Goal: Task Accomplishment & Management: Manage account settings

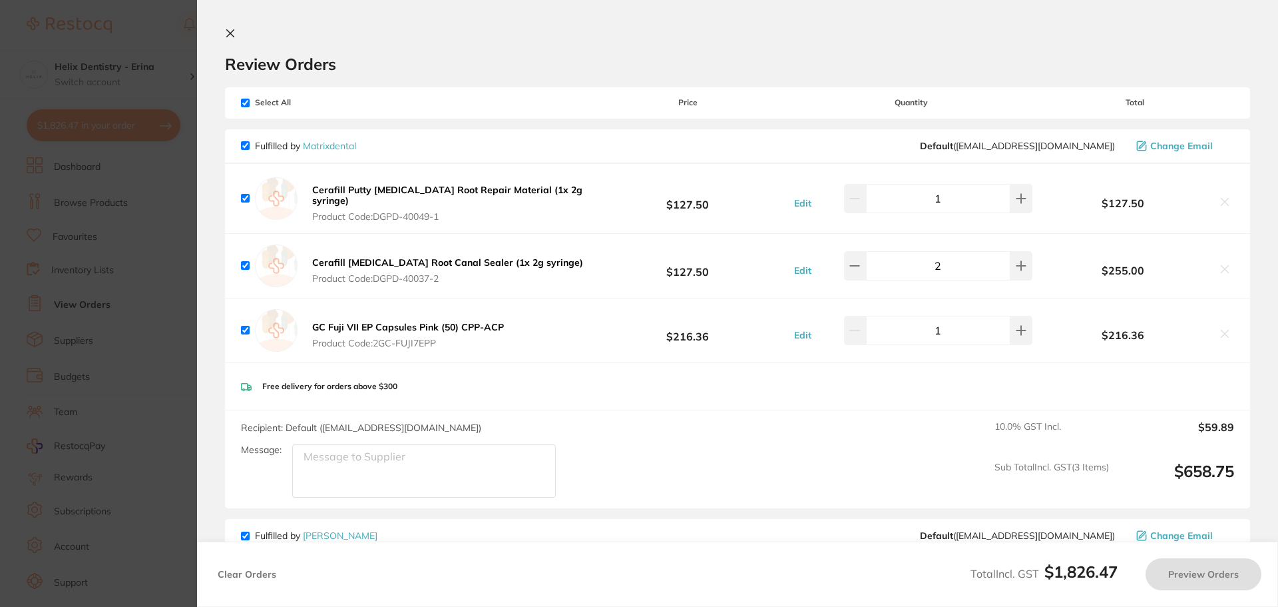
scroll to position [1798, 0]
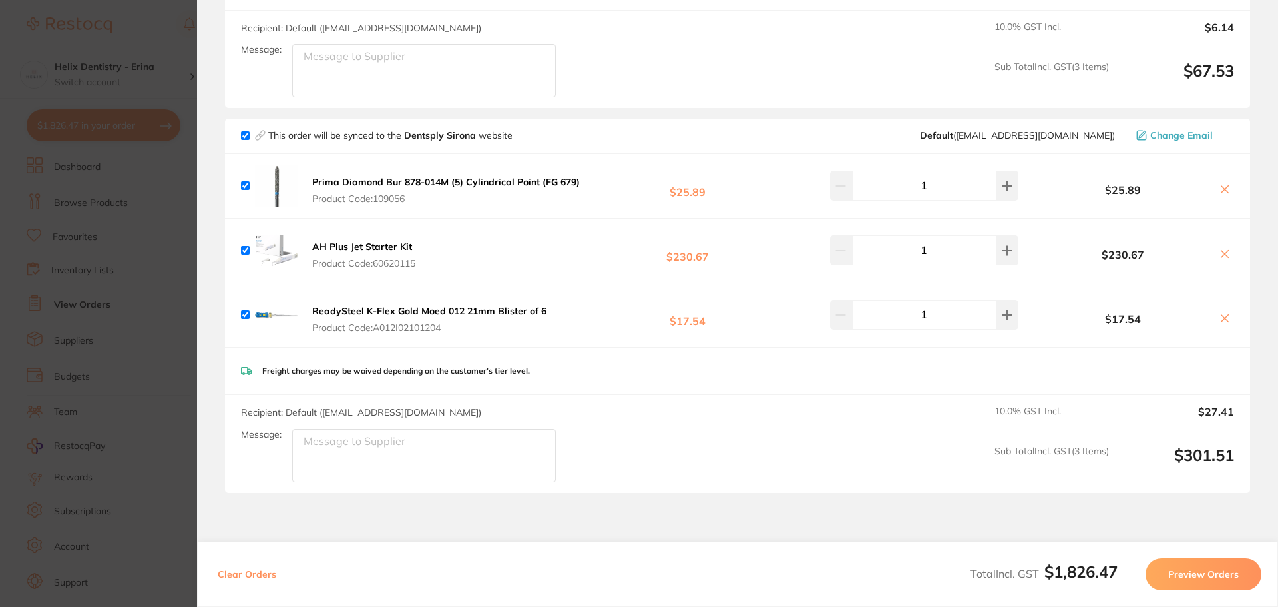
click at [177, 242] on section "Update RRP Set your pre negotiated price for this item. Item Agreed RRP (excl. …" at bounding box center [639, 303] width 1278 height 607
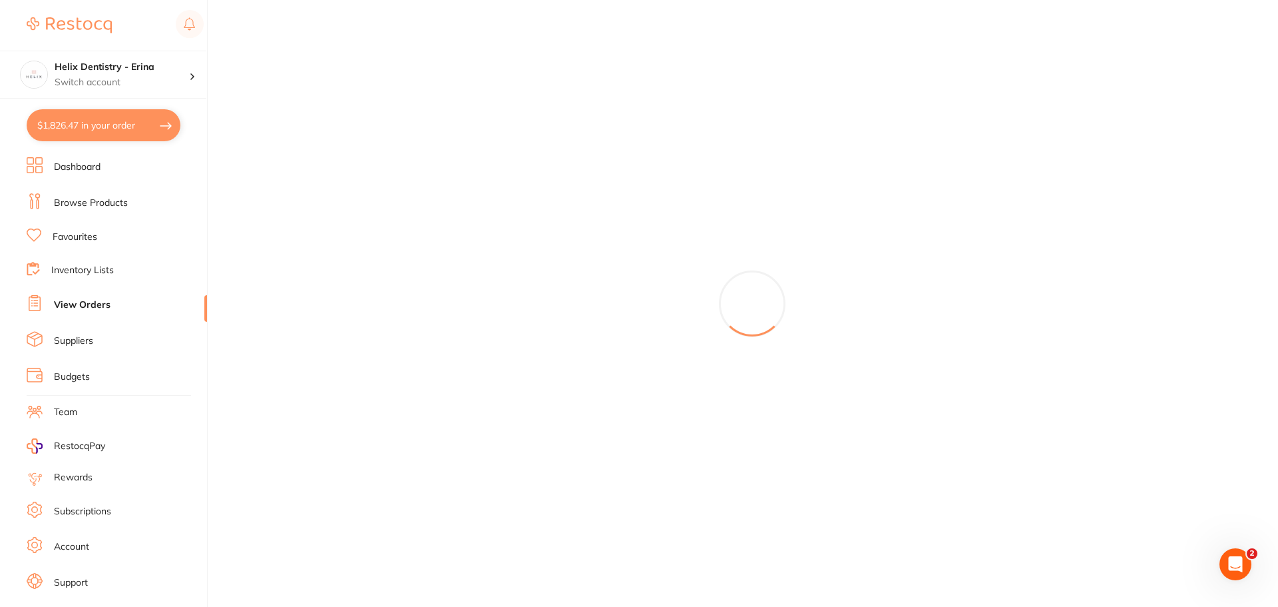
click at [127, 130] on button "$1,826.47 in your order" at bounding box center [104, 125] width 154 height 32
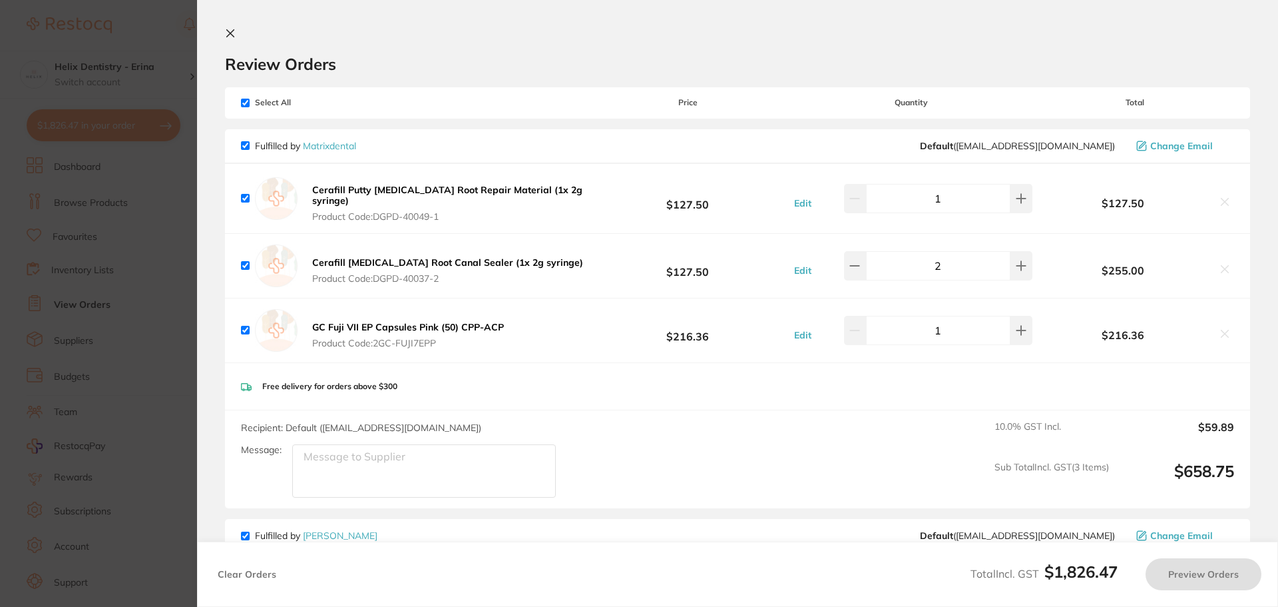
checkbox input "true"
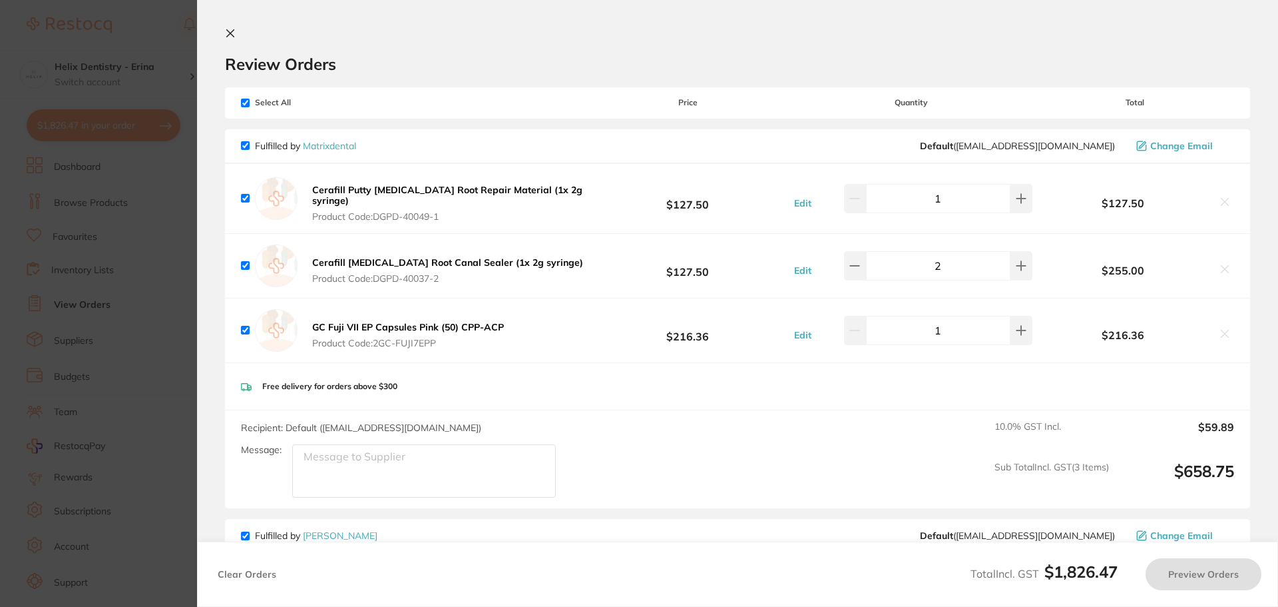
checkbox input "true"
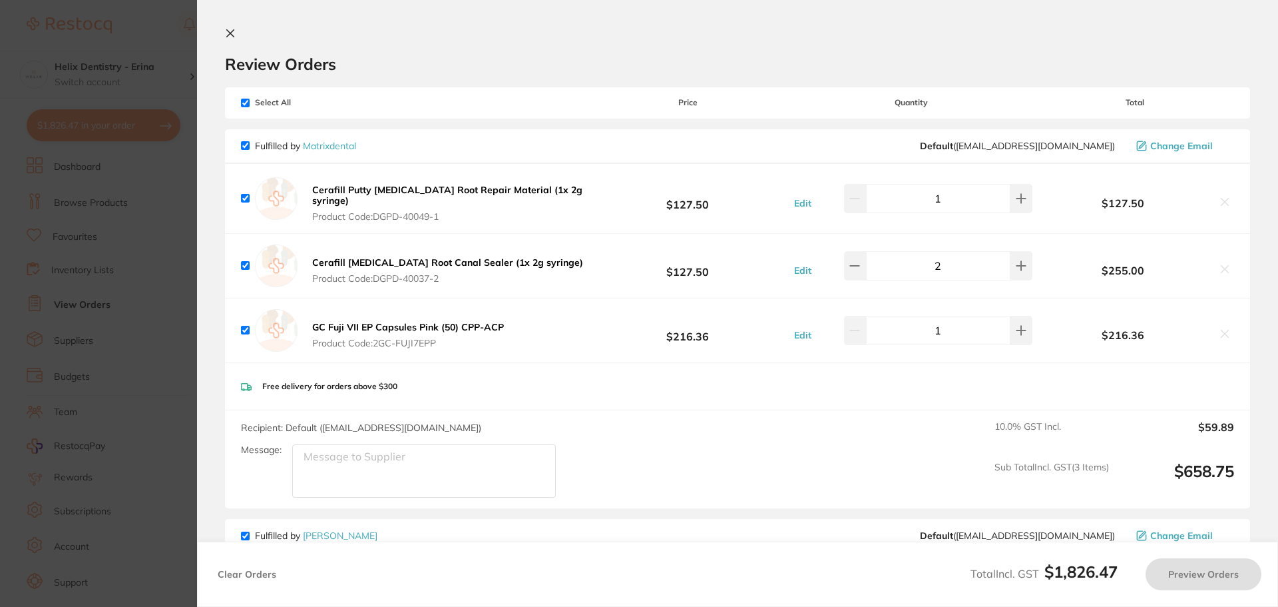
checkbox input "true"
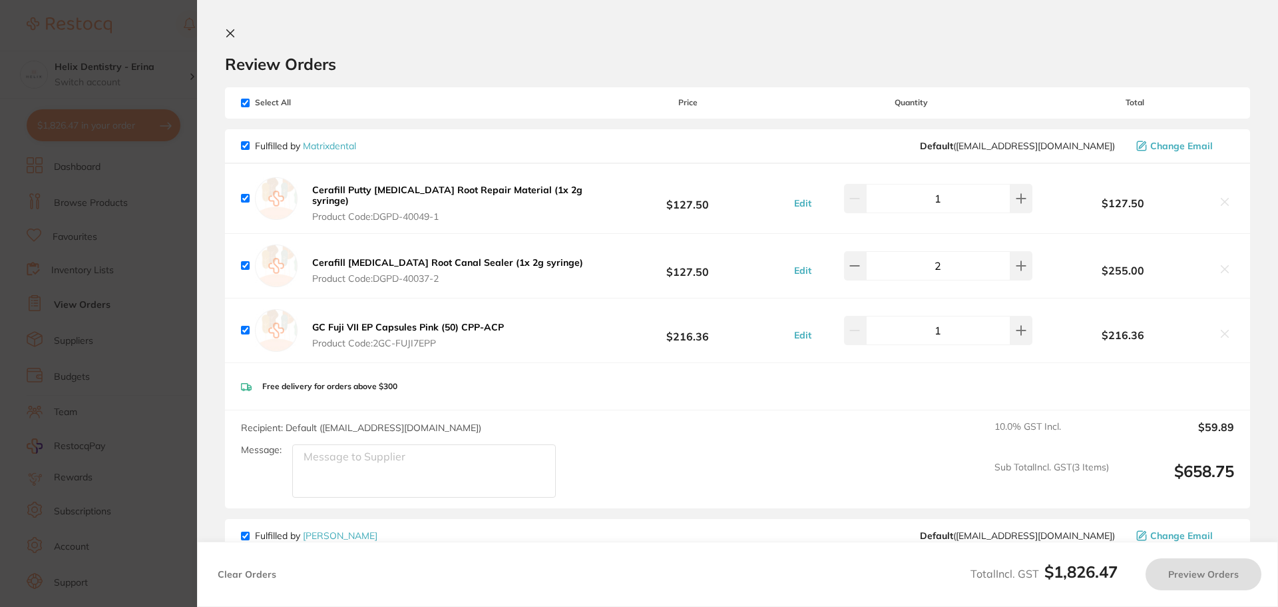
checkbox input "true"
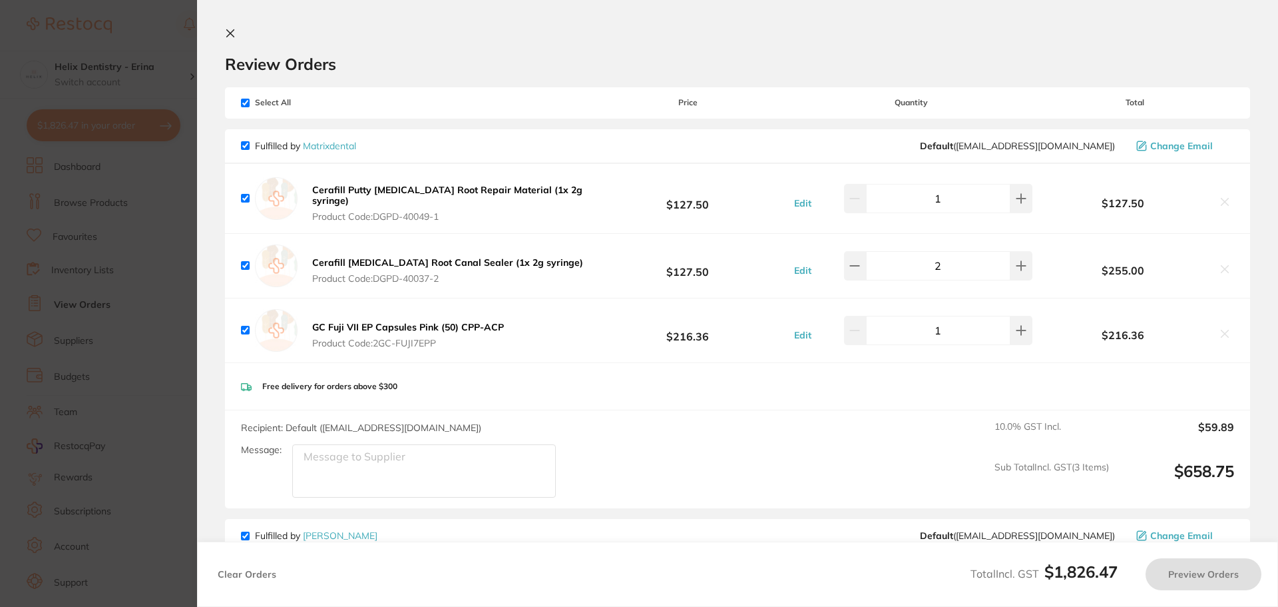
checkbox input "true"
click at [121, 89] on section "Update RRP Set your pre negotiated price for this item. Item Agreed RRP (excl. …" at bounding box center [639, 303] width 1278 height 607
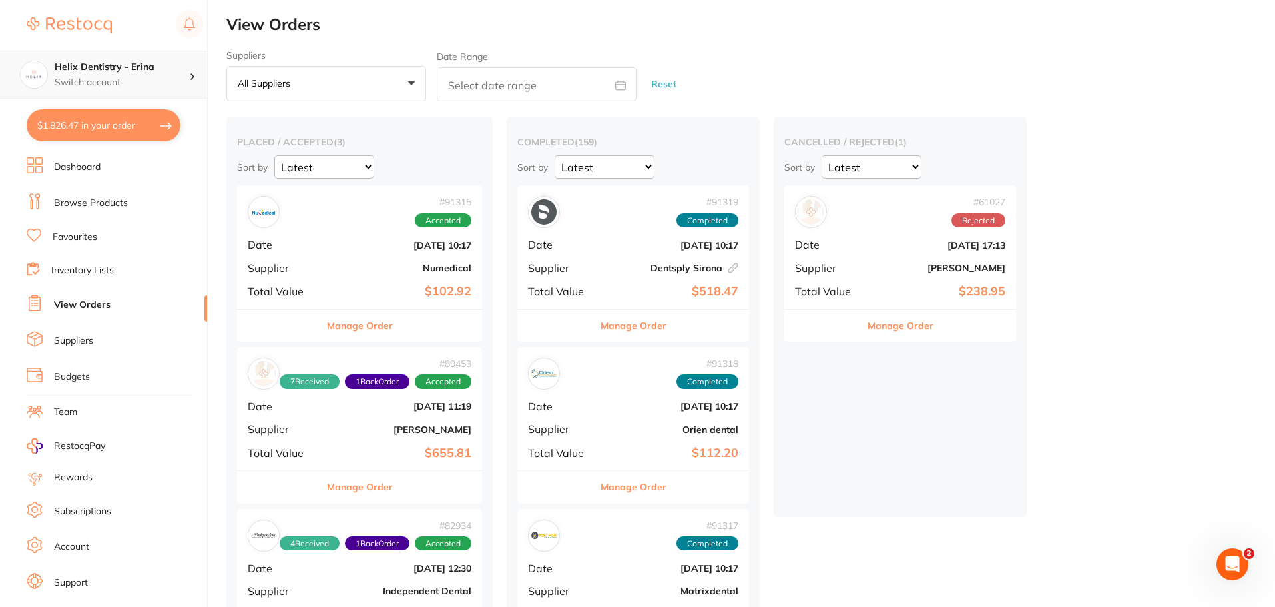
click at [138, 89] on p "Switch account" at bounding box center [122, 82] width 134 height 13
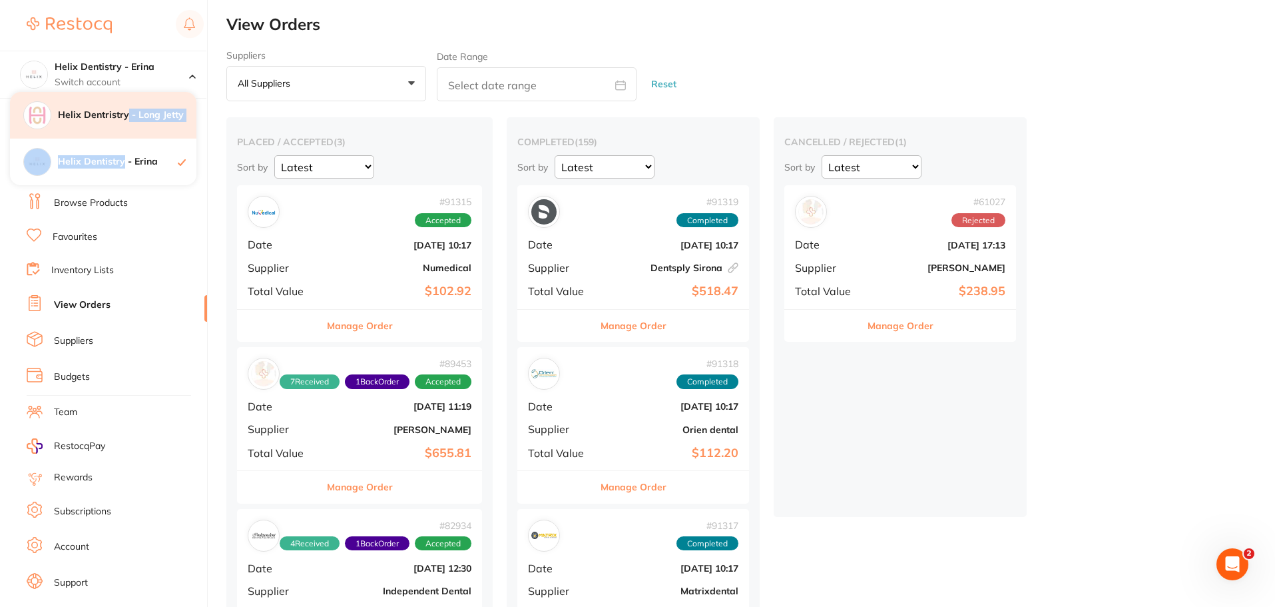
drag, startPoint x: 125, startPoint y: 157, endPoint x: 126, endPoint y: 125, distance: 32.0
click at [126, 125] on div "Helix Dentristry - Long Jetty Helix Dentistry - Erina" at bounding box center [103, 138] width 186 height 93
click at [126, 125] on div "Helix Dentristry - Long Jetty" at bounding box center [103, 115] width 186 height 47
